Goal: Find specific page/section: Locate a particular part of the current website

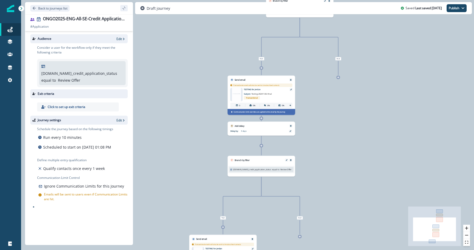
click at [238, 94] on div "No template added" at bounding box center [236, 94] width 9 height 13
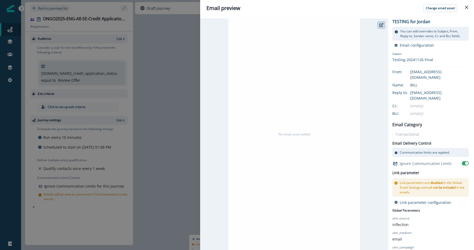
click at [416, 22] on p "TESTING for Jordan" at bounding box center [413, 21] width 40 height 6
copy div "TESTING for Jordan"
click at [53, 65] on div "Email preview Change email asset No email asset added TESTING for [PERSON_NAME]…" at bounding box center [237, 125] width 474 height 250
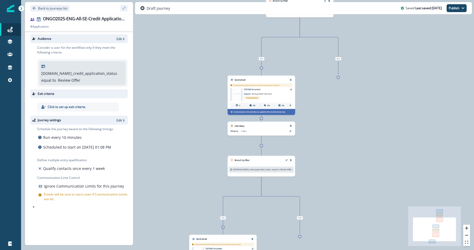
click at [21, 7] on icon at bounding box center [21, 8] width 2 height 3
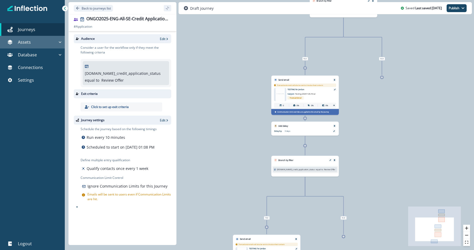
click at [51, 44] on div "Assets" at bounding box center [29, 42] width 55 height 6
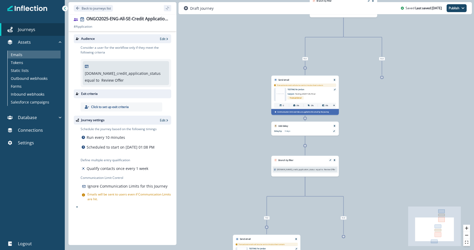
click at [47, 53] on div "Emails" at bounding box center [34, 55] width 53 height 8
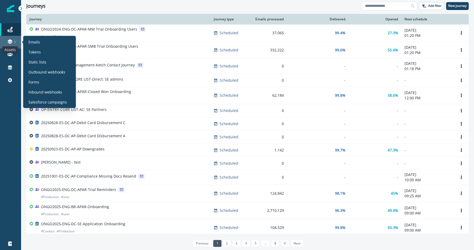
click at [12, 42] on icon at bounding box center [10, 43] width 4 height 2
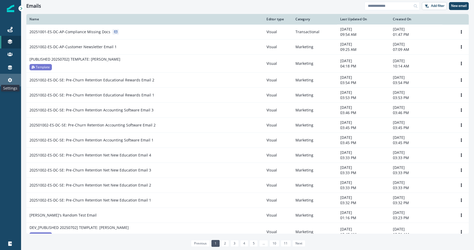
click at [9, 80] on icon at bounding box center [10, 80] width 4 height 4
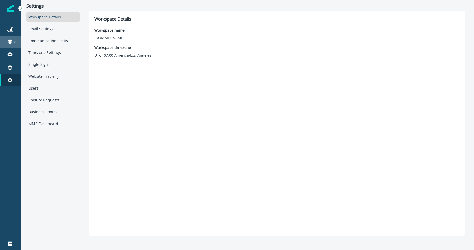
click at [12, 39] on icon at bounding box center [9, 41] width 5 height 5
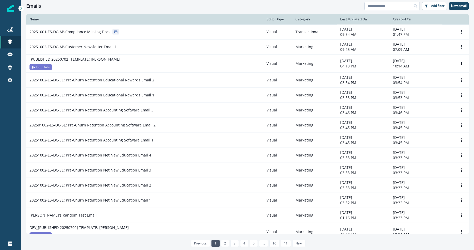
click at [386, 5] on input at bounding box center [392, 6] width 55 height 8
paste input "**********"
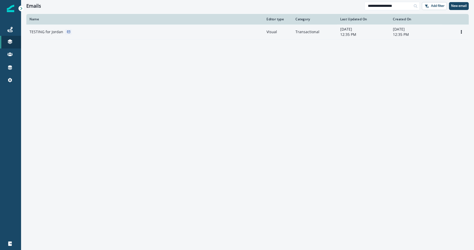
type input "**********"
click at [125, 34] on div "TESTING for Jordan" at bounding box center [145, 31] width 231 height 5
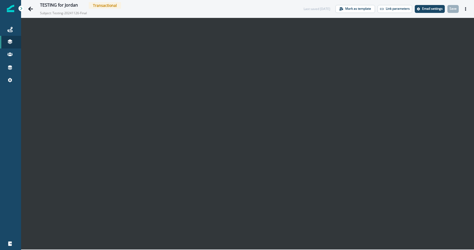
click at [200, 8] on div "TESTING for Jordan Transactional" at bounding box center [166, 5] width 253 height 7
